Goal: Navigation & Orientation: Understand site structure

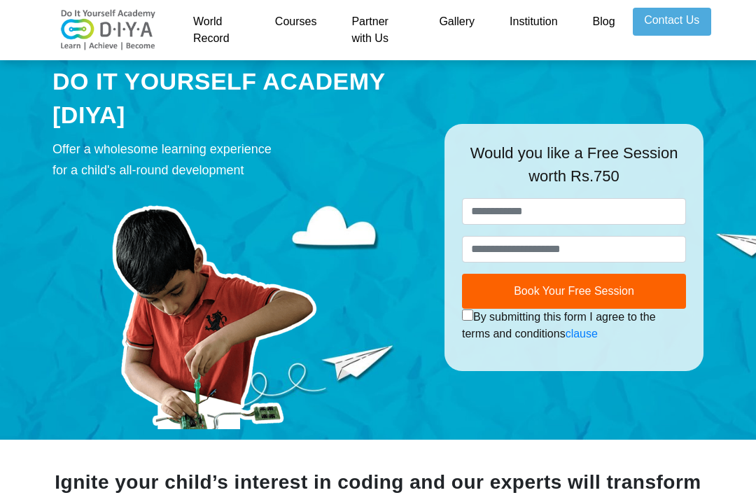
click at [307, 25] on link "Courses" at bounding box center [296, 30] width 77 height 45
click at [301, 24] on link "Courses" at bounding box center [296, 30] width 77 height 45
click at [307, 24] on link "Courses" at bounding box center [296, 30] width 77 height 45
click at [295, 25] on link "Courses" at bounding box center [296, 30] width 77 height 45
click at [293, 18] on link "Courses" at bounding box center [296, 30] width 77 height 45
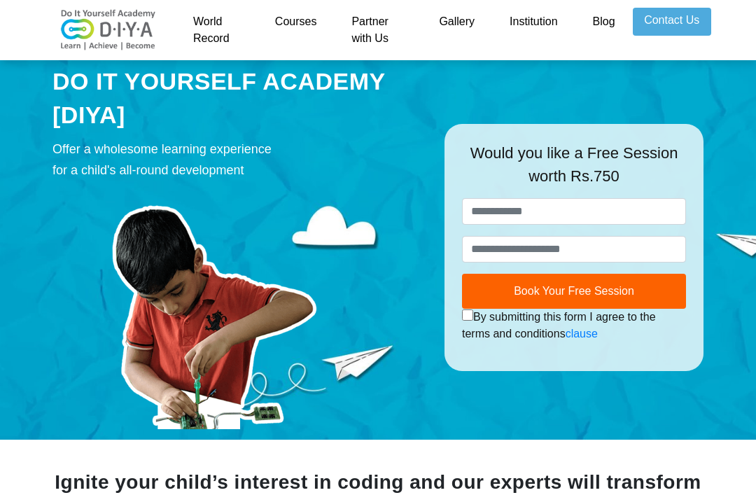
click at [445, 34] on link "Gallery" at bounding box center [457, 30] width 71 height 45
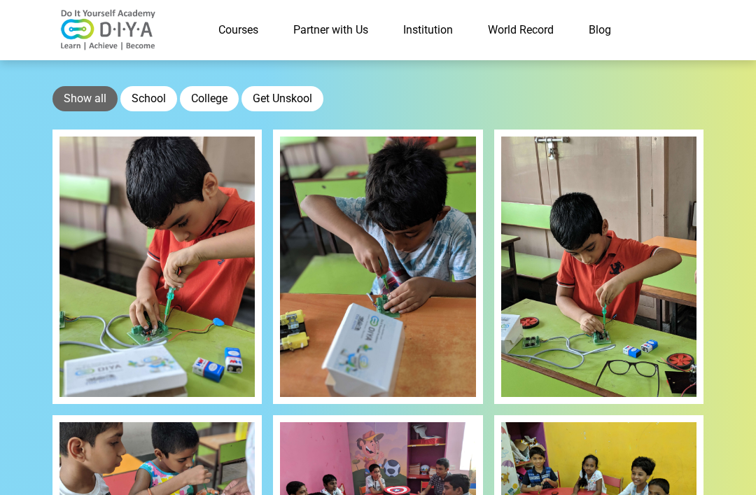
click at [144, 90] on button "School" at bounding box center [148, 98] width 57 height 25
click at [219, 18] on link "Courses" at bounding box center [238, 30] width 75 height 28
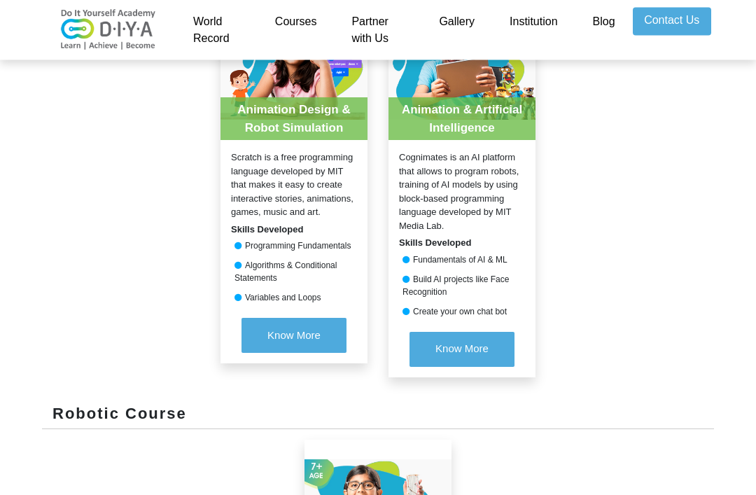
scroll to position [666, 0]
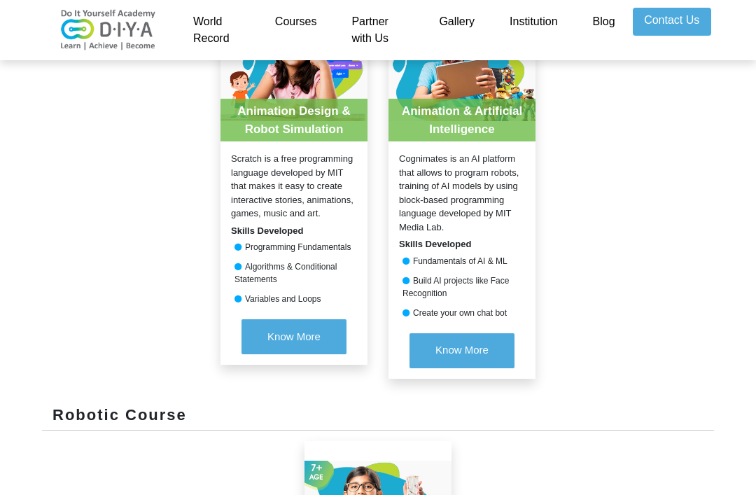
click at [557, 22] on link "Institution" at bounding box center [533, 30] width 83 height 45
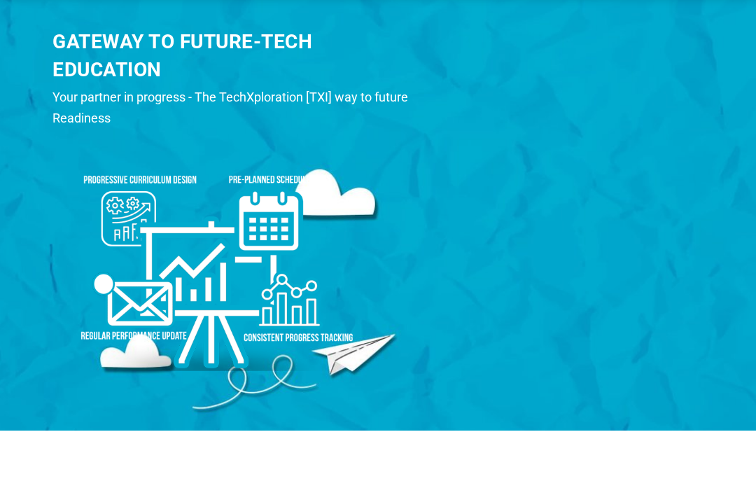
click at [376, 151] on div "Your partner in progress - The TechXploration [TXI] way to future Readiness" at bounding box center [238, 172] width 371 height 42
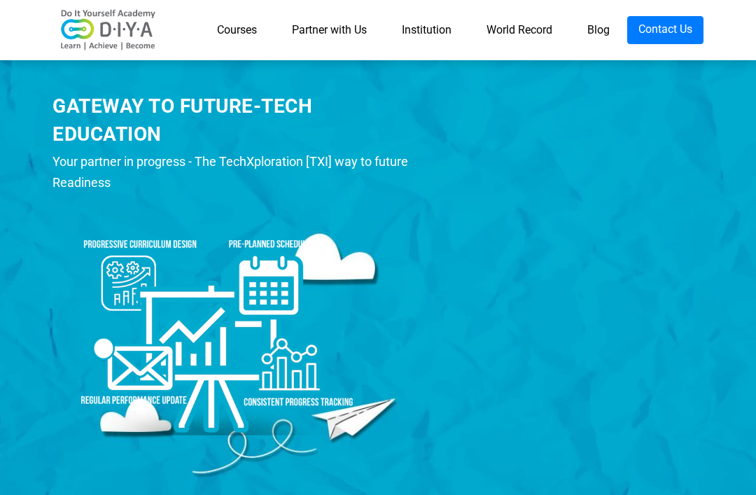
click at [408, 99] on div "GATEWAY TO FUTURE-TECH EDUCATION" at bounding box center [238, 119] width 371 height 55
click at [520, 28] on link "World Record" at bounding box center [519, 30] width 101 height 28
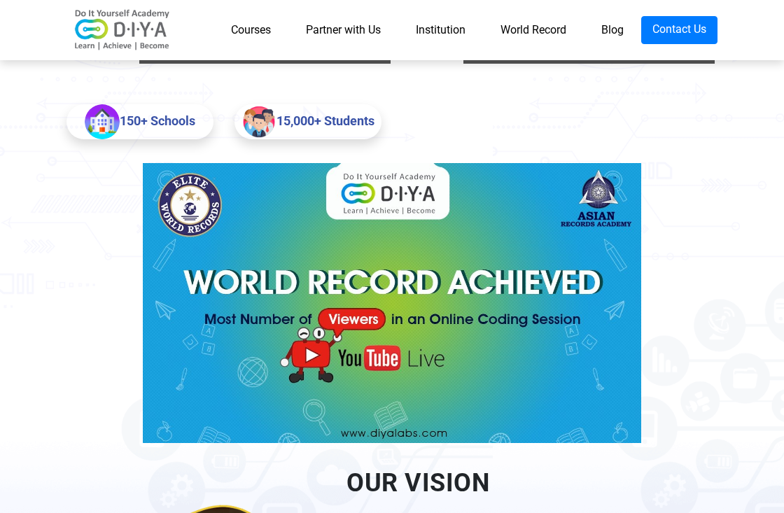
click at [610, 367] on img at bounding box center [392, 303] width 498 height 280
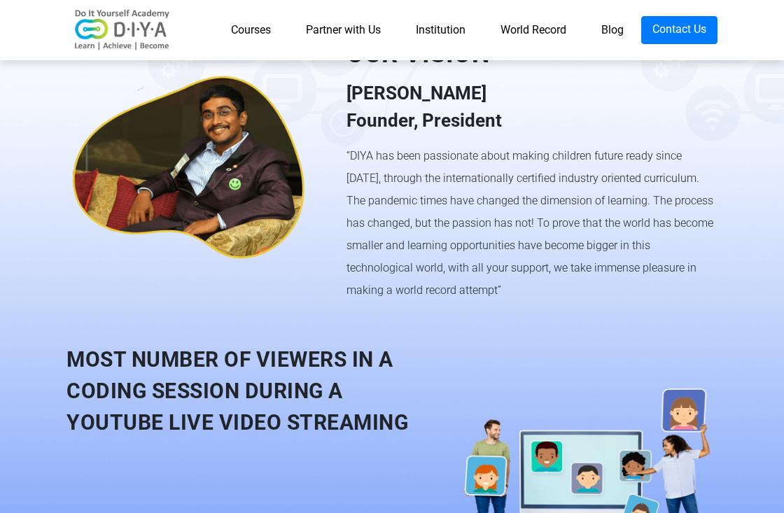
scroll to position [1009, 0]
